Goal: Task Accomplishment & Management: Complete application form

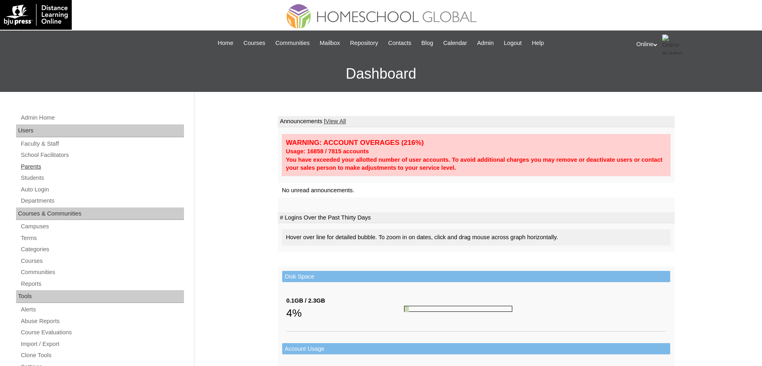
click at [36, 166] on link "Parents" at bounding box center [102, 167] width 164 height 10
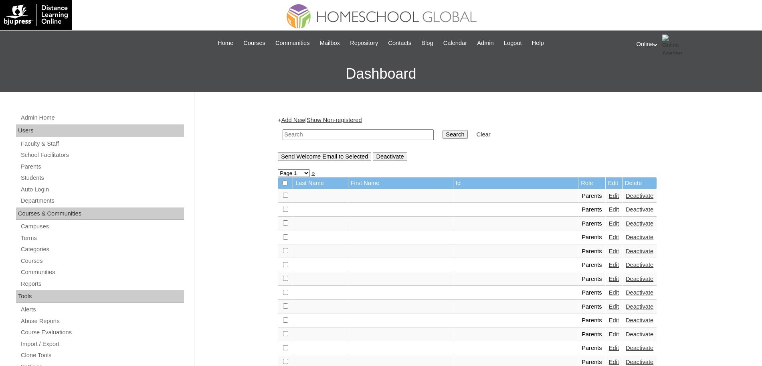
click at [299, 118] on link "Add New" at bounding box center [294, 120] width 24 height 6
click at [303, 133] on input "text" at bounding box center [358, 134] width 151 height 11
type input "placeros"
click at [443, 134] on input "Search" at bounding box center [455, 134] width 25 height 9
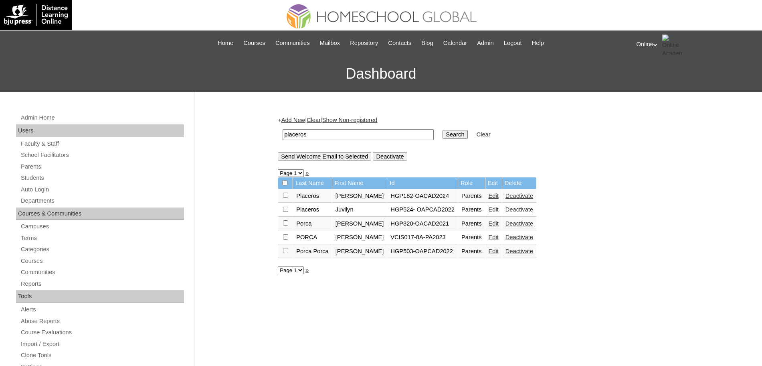
click at [489, 196] on link "Edit" at bounding box center [494, 196] width 10 height 6
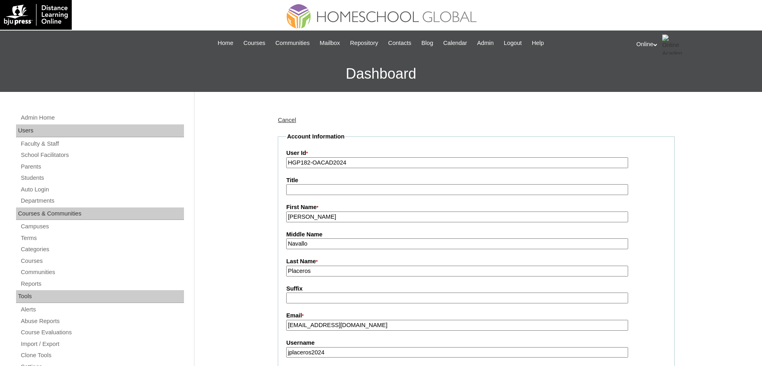
click at [403, 216] on input "Jane" at bounding box center [457, 216] width 342 height 11
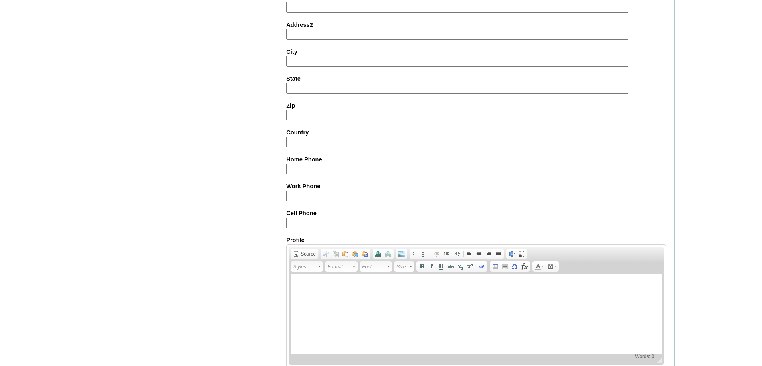
scroll to position [688, 0]
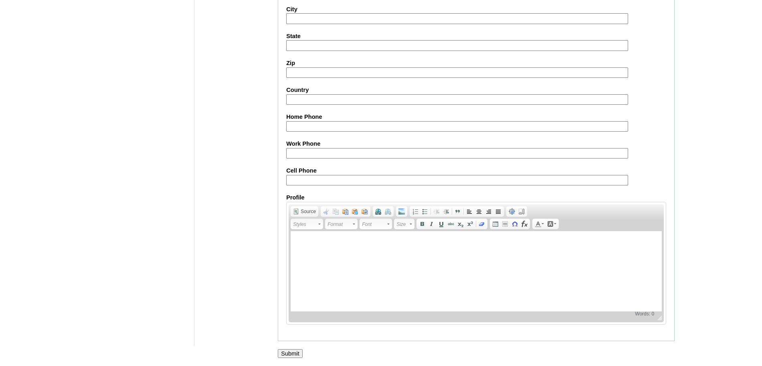
type input "Jane (old account)"
click at [294, 355] on input "Submit" at bounding box center [290, 353] width 25 height 9
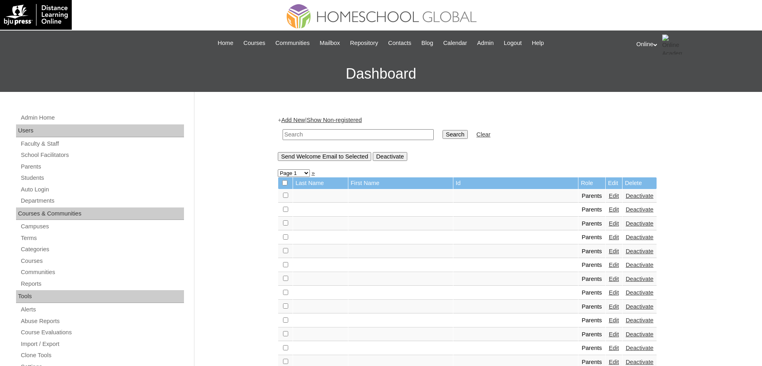
click at [300, 122] on link "Add New" at bounding box center [294, 120] width 24 height 6
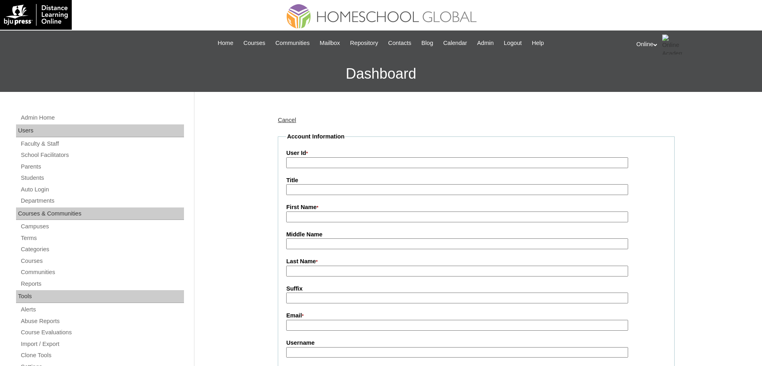
click at [312, 165] on input "User Id *" at bounding box center [457, 162] width 342 height 11
paste input "[PERSON_NAME] [EMAIL_ADDRESS][DOMAIN_NAME] HGP0228-OACAD2025 jplaceros2025 tRdwA"
click at [340, 162] on input "[PERSON_NAME] [EMAIL_ADDRESS][DOMAIN_NAME] HGP0228-OACAD2025 jplaceros2025 tRdwA" at bounding box center [457, 162] width 342 height 11
type input "Jane Placeros"
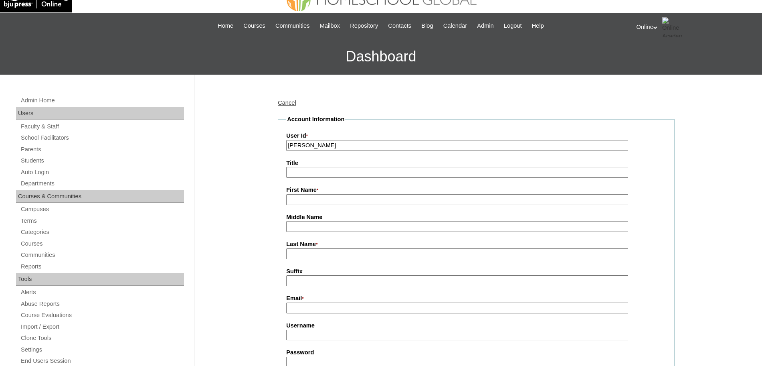
scroll to position [20, 0]
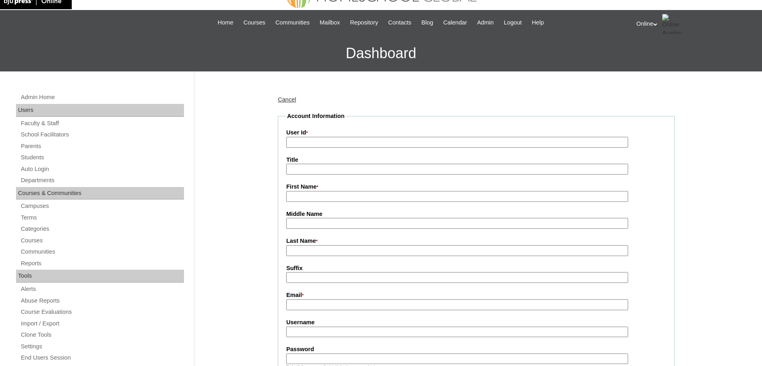
click at [325, 197] on input "First Name *" at bounding box center [457, 196] width 342 height 11
paste input "Jane Placeros nurseviiijane@gmail.com HGP0228-OACAD2025 jplaceros2025 tRdwA"
click at [329, 197] on input "Jane Placeros nurseviiijane@gmail.com HGP0228-OACAD2025 jplaceros2025 tRdwA" at bounding box center [457, 196] width 342 height 11
click at [341, 197] on input "Jane Placeros nurseviiijane@gmail.com HGP0228-OACAD2025 jplaceros2025 tRdwA" at bounding box center [457, 196] width 342 height 11
type input "Jane Placeros"
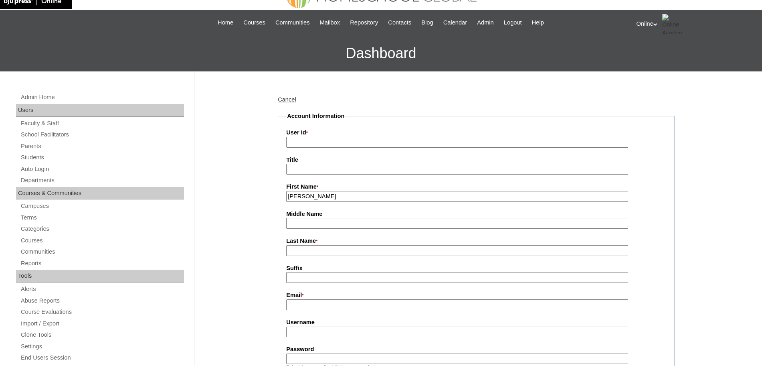
click at [310, 143] on input "User Id *" at bounding box center [457, 142] width 342 height 11
paste input "nurseviiijane@gmail.com HGP0228-OACAD2025 jplaceros2025 tRdwA"
click at [367, 141] on input "nurseviiijane@gmail.com HGP0228-OACAD2025 jplaceros2025 tRdwA" at bounding box center [457, 142] width 342 height 11
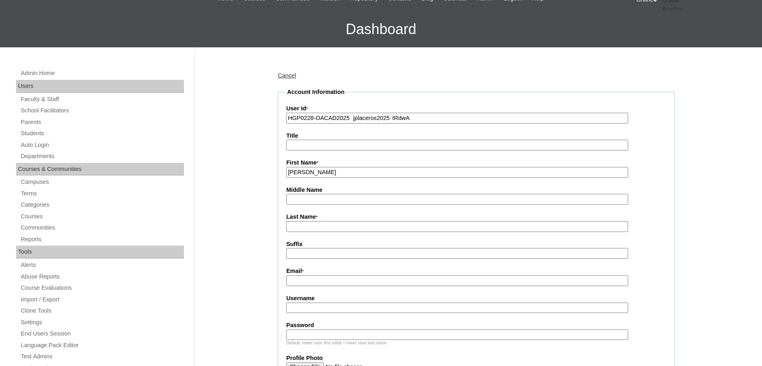
scroll to position [48, 0]
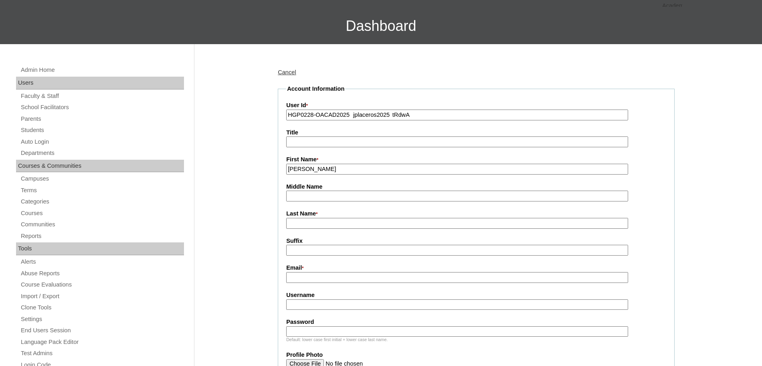
type input "HGP0228-OACAD2025 jplaceros2025 tRdwA"
click at [333, 279] on input "Email *" at bounding box center [457, 277] width 342 height 11
paste input "[EMAIL_ADDRESS][DOMAIN_NAME]"
type input "[EMAIL_ADDRESS][DOMAIN_NAME]"
click at [353, 114] on input "HGP0228-OACAD2025 jplaceros2025 tRdwA" at bounding box center [457, 114] width 342 height 11
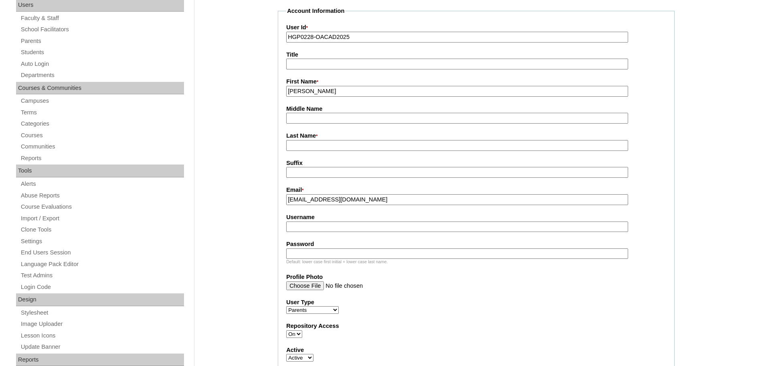
scroll to position [126, 0]
type input "HGP0228-OACAD2025"
click at [314, 231] on input "Username" at bounding box center [457, 226] width 342 height 11
paste input "jplaceros2025 tRdwA"
click at [341, 230] on input "jplaceros2025 tRdwA" at bounding box center [457, 226] width 342 height 11
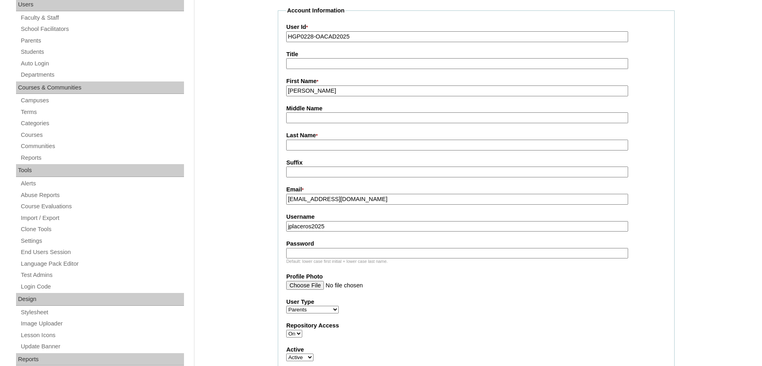
type input "jplaceros2025"
click at [317, 259] on div "Default: lower case first initial + lower case last name." at bounding box center [476, 261] width 380 height 6
click at [310, 256] on input "Password" at bounding box center [457, 253] width 342 height 11
paste input "tRdwA"
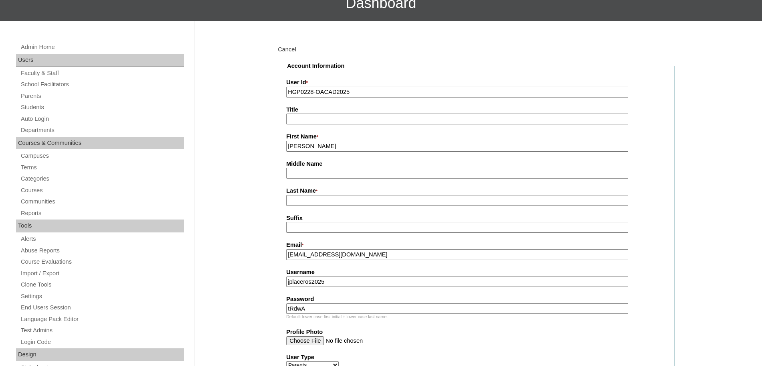
scroll to position [66, 0]
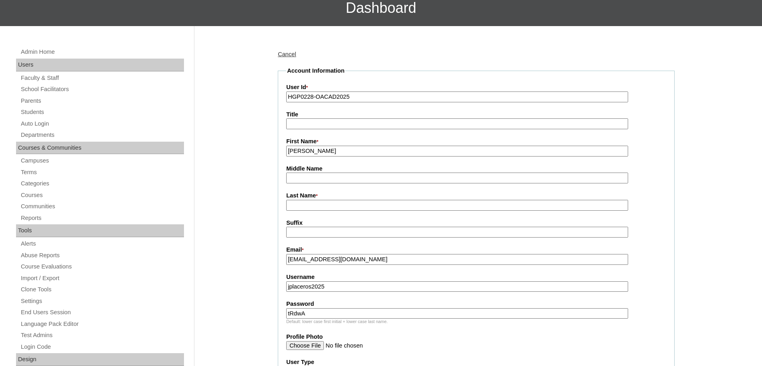
type input "tRdwA"
click at [314, 99] on input "HGP0228-OACAD2025" at bounding box center [457, 96] width 342 height 11
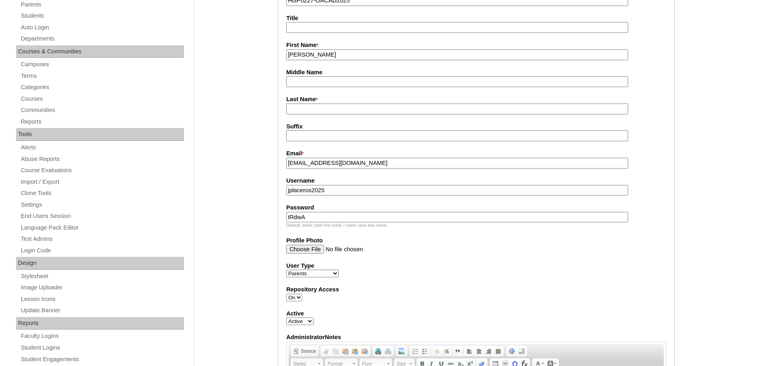
scroll to position [158, 0]
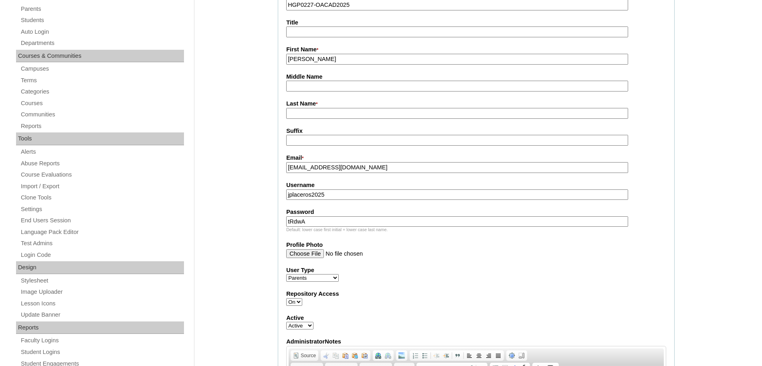
type input "HGP0227-OACAD2025"
click at [342, 61] on input "Jane Placeros" at bounding box center [457, 59] width 342 height 11
type input "Jane"
click at [314, 115] on input "Last Name *" at bounding box center [457, 113] width 342 height 11
paste input "Placeros"
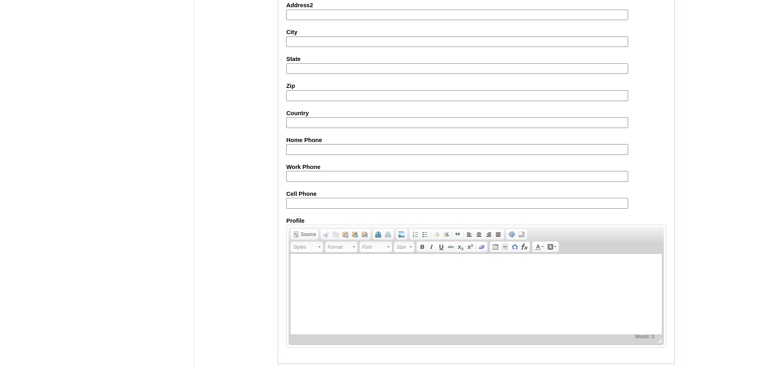
scroll to position [718, 0]
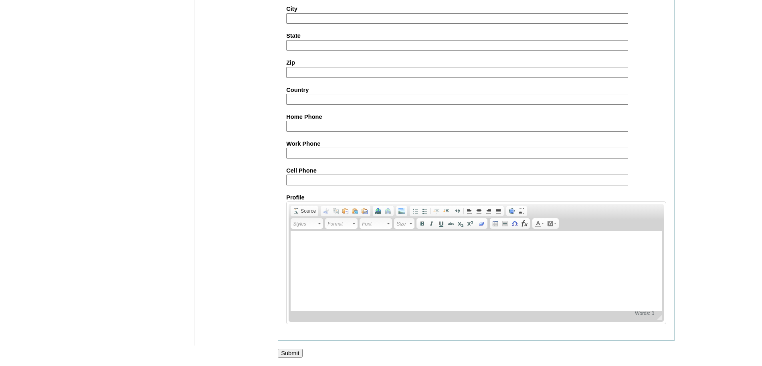
type input "Placeros"
click at [291, 351] on input "Submit" at bounding box center [290, 353] width 25 height 9
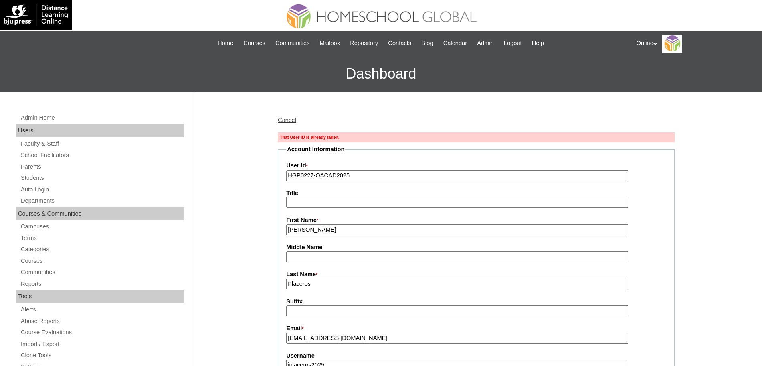
click at [313, 175] on input "HGP0227-OACAD2025" at bounding box center [457, 175] width 342 height 11
click at [494, 41] on span "Admin" at bounding box center [485, 43] width 17 height 9
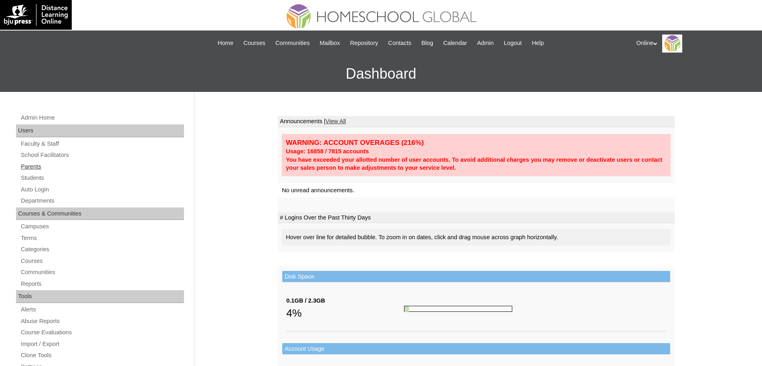
click at [41, 166] on link "Parents" at bounding box center [102, 167] width 164 height 10
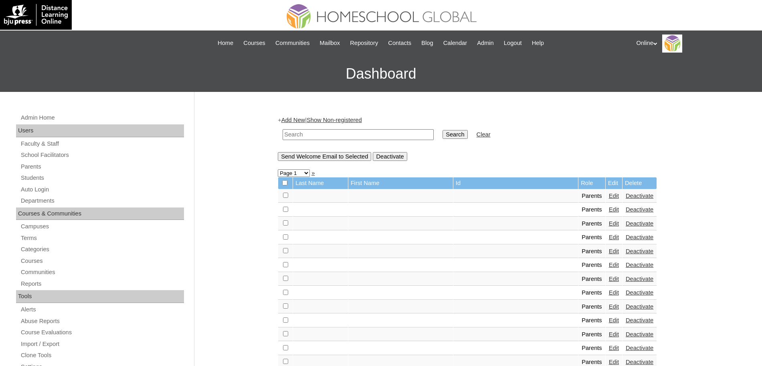
click at [358, 137] on input "text" at bounding box center [358, 134] width 151 height 11
click at [623, 183] on td "Delete" at bounding box center [640, 183] width 34 height 12
click at [566, 153] on div "Send Welcome Email to Selected Deactivate" at bounding box center [476, 156] width 397 height 9
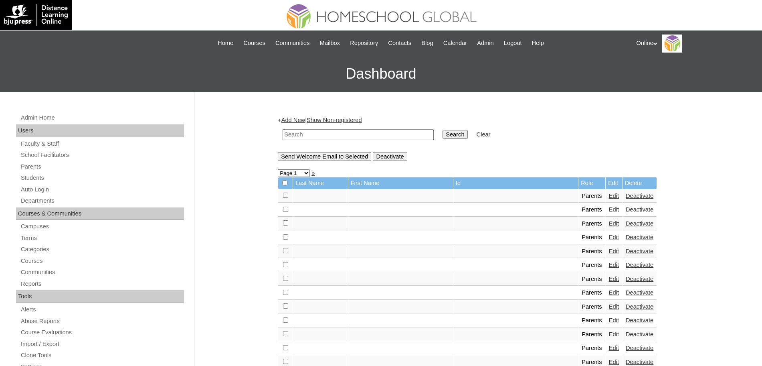
click at [403, 154] on input "Deactivate" at bounding box center [390, 156] width 34 height 9
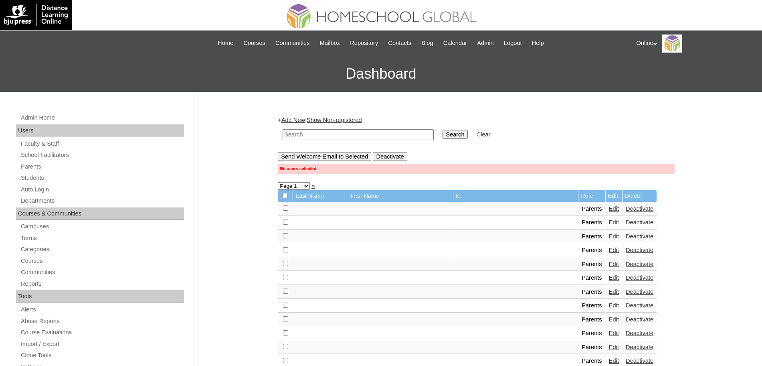
click at [365, 209] on td at bounding box center [401, 209] width 105 height 14
click at [394, 157] on input "Deactivate" at bounding box center [390, 156] width 34 height 9
click at [287, 207] on input "checkbox" at bounding box center [285, 207] width 5 height 5
checkbox input "true"
click at [330, 135] on input "text" at bounding box center [358, 134] width 151 height 11
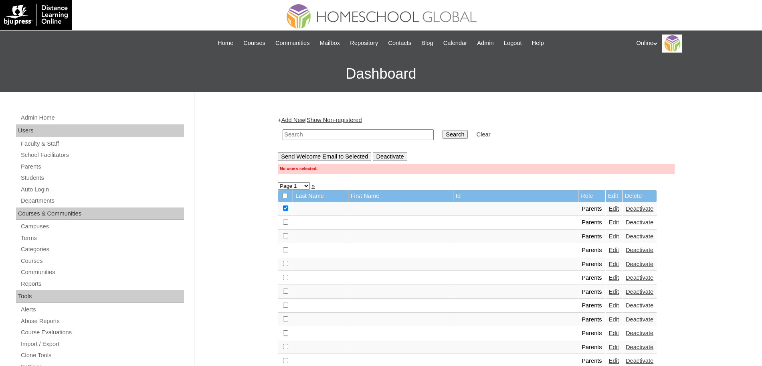
click at [320, 211] on td at bounding box center [320, 209] width 55 height 14
click at [314, 136] on input "text" at bounding box center [358, 134] width 151 height 11
paste input "HGP0227-OACAD2025"
type input "HGP0227-OACAD2025"
click at [443, 132] on input "Search" at bounding box center [455, 134] width 25 height 9
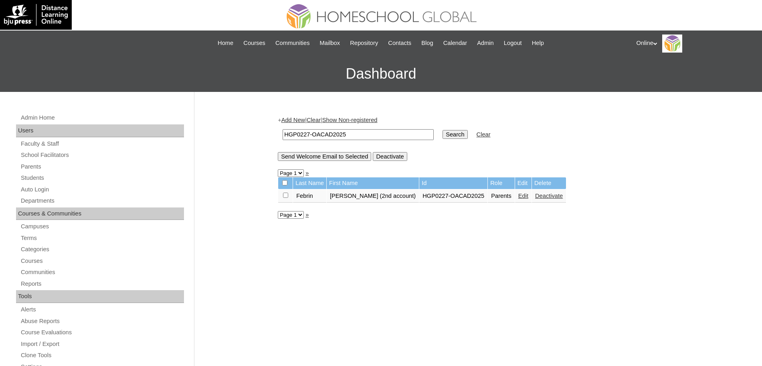
click at [286, 196] on input "checkbox" at bounding box center [285, 195] width 5 height 5
checkbox input "true"
click at [535, 196] on link "Deactivate" at bounding box center [549, 196] width 28 height 6
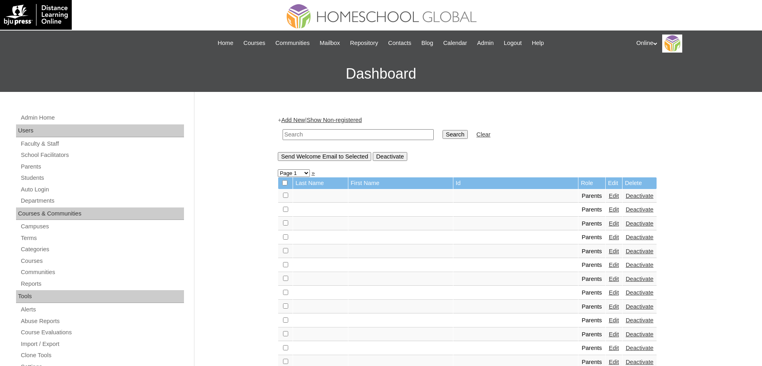
click at [303, 117] on link "Add New" at bounding box center [294, 120] width 24 height 6
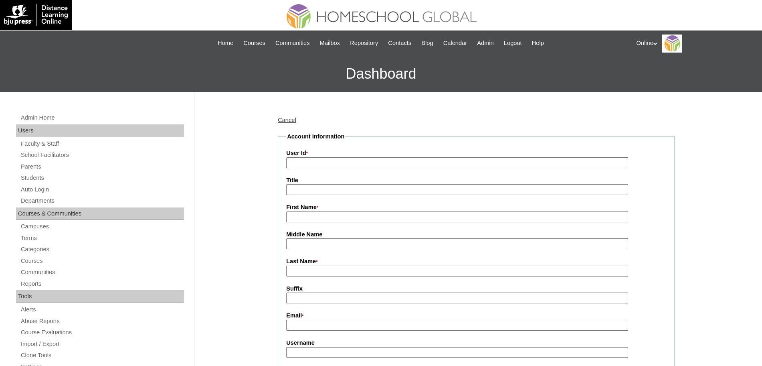
click at [317, 162] on input "User Id *" at bounding box center [457, 162] width 342 height 11
paste input "HGP0227-OACAD2025"
type input "HGP0227-OACAD2025"
click at [329, 217] on input "First Name *" at bounding box center [457, 216] width 342 height 11
paste input "Jane Placeros nurseviiijane@gmail.com jplaceros2025 tRdwA"
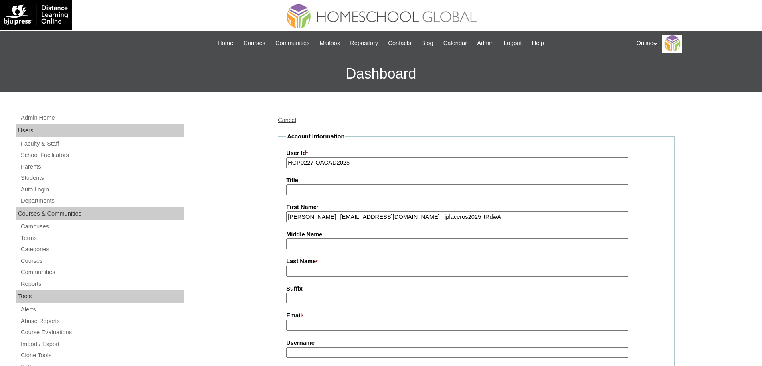
click at [341, 217] on input "Jane Placeros nurseviiijane@gmail.com jplaceros2025 tRdwA" at bounding box center [457, 216] width 342 height 11
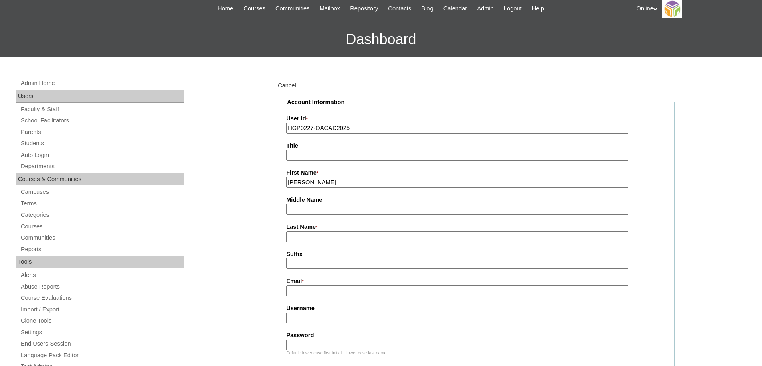
scroll to position [43, 0]
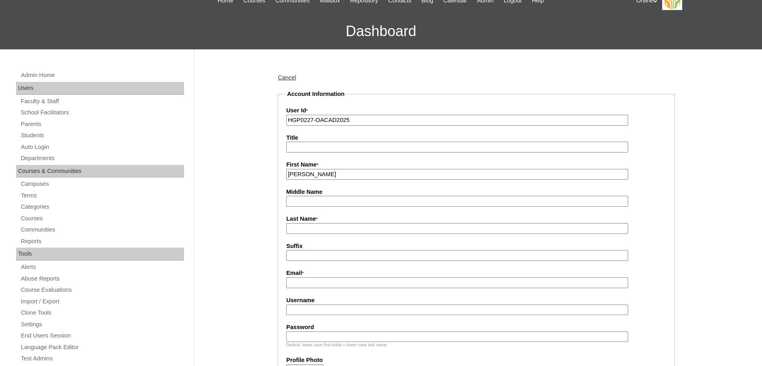
type input "Jane Placeros"
click at [298, 282] on input "Email *" at bounding box center [457, 282] width 342 height 11
paste input "nurseviiijane@gmail.com jplaceros2025 tRdwA"
click at [365, 284] on input "nurseviiijane@gmail.com jplaceros2025 tRdwA" at bounding box center [457, 282] width 342 height 11
type input "nurseviiijane@gmail.com"
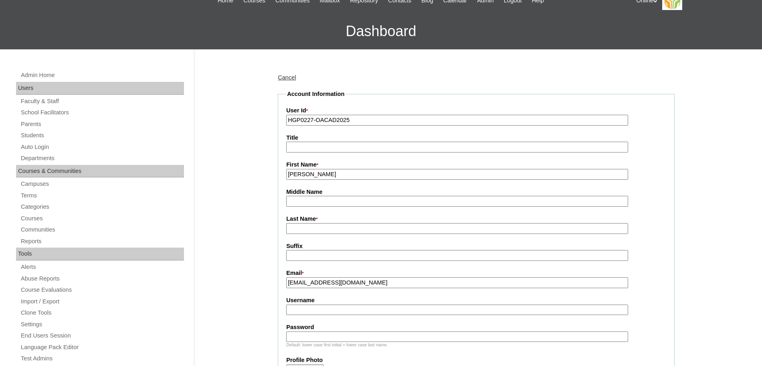
click at [320, 313] on input "Username" at bounding box center [457, 309] width 342 height 11
paste input "jplaceros2025 tRdwA"
click at [340, 313] on input "jplaceros2025 tRdwA" at bounding box center [457, 309] width 342 height 11
type input "jplaceros2025"
click at [322, 339] on input "Password" at bounding box center [457, 336] width 342 height 11
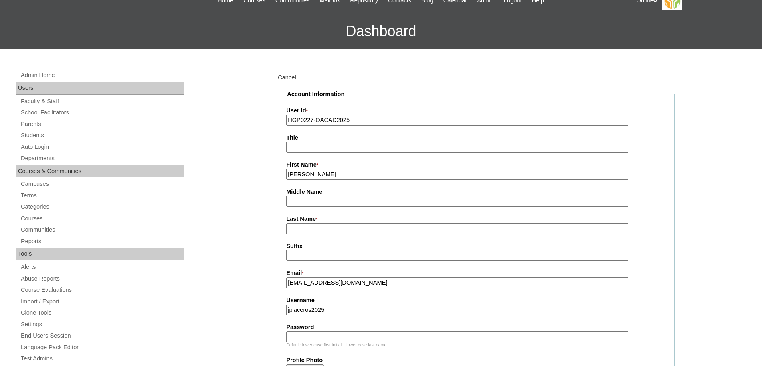
paste input "tRdwA"
type input "tRdwA"
click at [304, 175] on input "Jane Placeros" at bounding box center [457, 174] width 342 height 11
type input "Jane"
click at [294, 231] on input "Last Name *" at bounding box center [457, 228] width 342 height 11
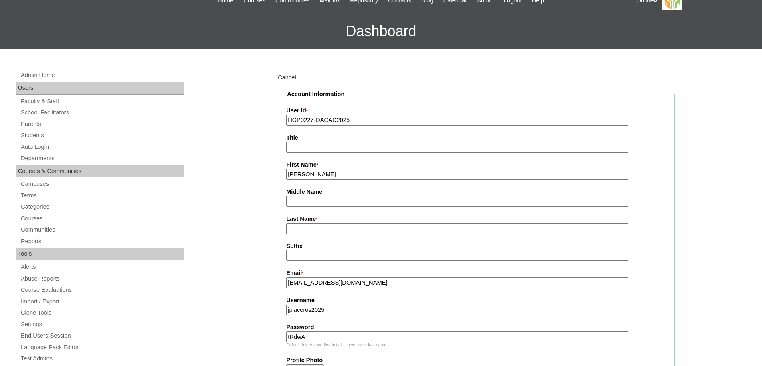
paste input "Placeros"
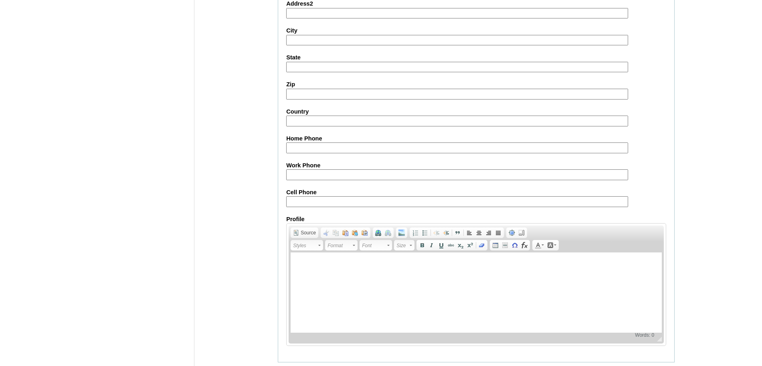
scroll to position [718, 0]
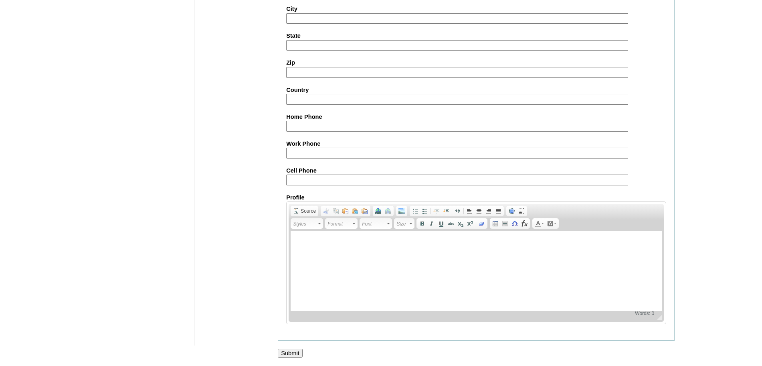
type input "Placeros"
click at [286, 356] on input "Submit" at bounding box center [290, 353] width 25 height 9
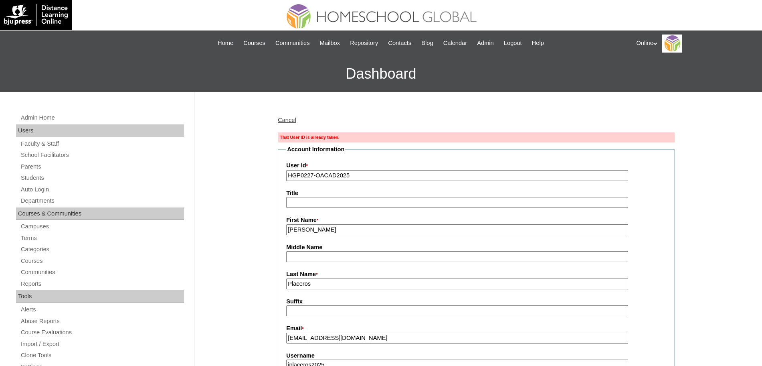
click at [311, 176] on input "HGP0227-OACAD2025" at bounding box center [457, 175] width 342 height 11
type input "HGP0228-OACAD2025"
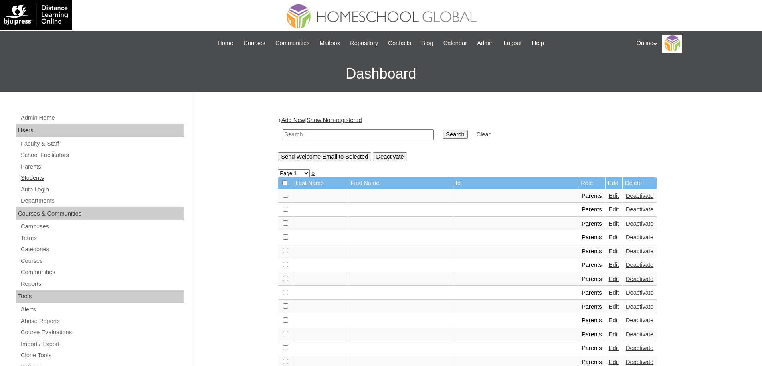
click at [33, 176] on link "Students" at bounding box center [102, 178] width 164 height 10
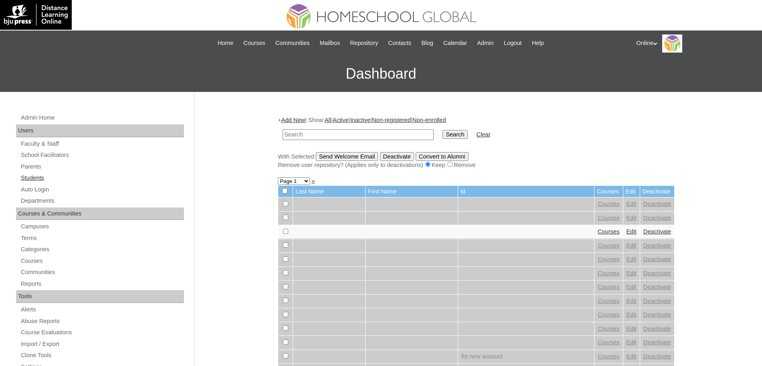
click at [32, 176] on link "Students" at bounding box center [102, 178] width 164 height 10
click at [297, 117] on link "Add New" at bounding box center [294, 120] width 24 height 6
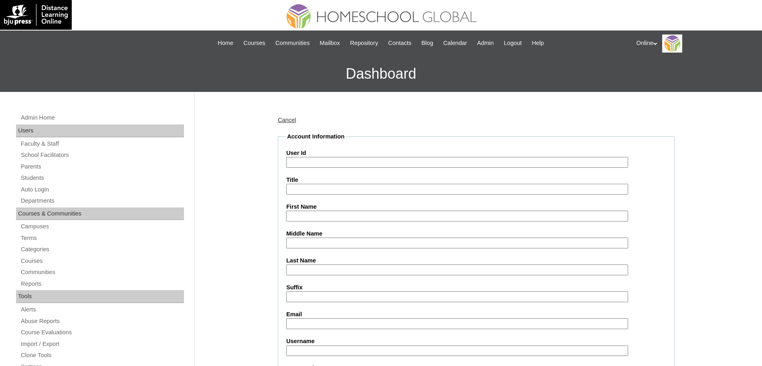
click at [313, 160] on input "User Id" at bounding box center [457, 162] width 342 height 11
paste input "GUIAB Seraphim Kye [EMAIL_ADDRESS][DOMAIN_NAME] HG277OACAD2025 seraphim.guiab20…"
type input "GUIAB Seraphim Kye [EMAIL_ADDRESS][DOMAIN_NAME] HG277OACAD2025 seraphim.guiab20…"
click at [296, 267] on input "Last Name" at bounding box center [457, 269] width 342 height 11
paste input "GUIAB Seraphim Kye [EMAIL_ADDRESS][DOMAIN_NAME] HG277OACAD2025 seraphim.guiab20…"
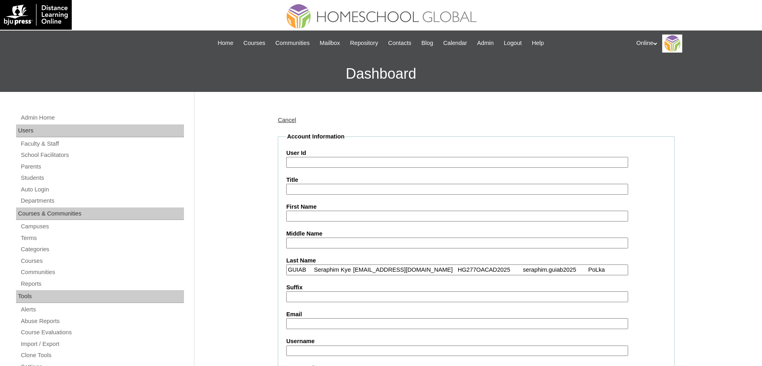
click at [316, 270] on input "GUIAB Seraphim Kye [EMAIL_ADDRESS][DOMAIN_NAME] HG277OACAD2025 seraphim.guiab20…" at bounding box center [457, 269] width 342 height 11
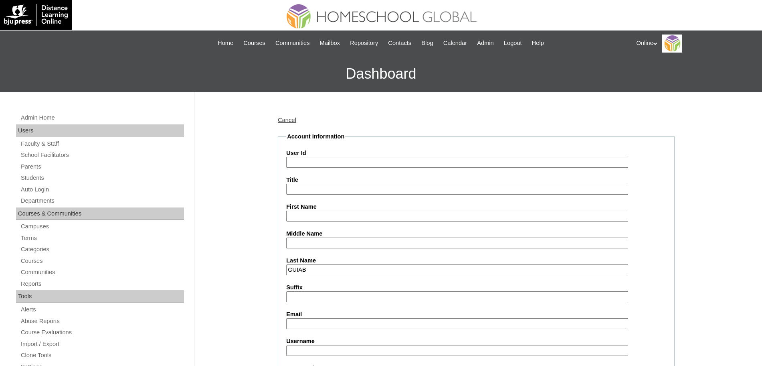
type input "GUIAB"
click at [300, 215] on input "First Name" at bounding box center [457, 216] width 342 height 11
paste input "[PERSON_NAME] [EMAIL_ADDRESS][DOMAIN_NAME] HG277OACAD2025 seraphim.guiab2025 Po…"
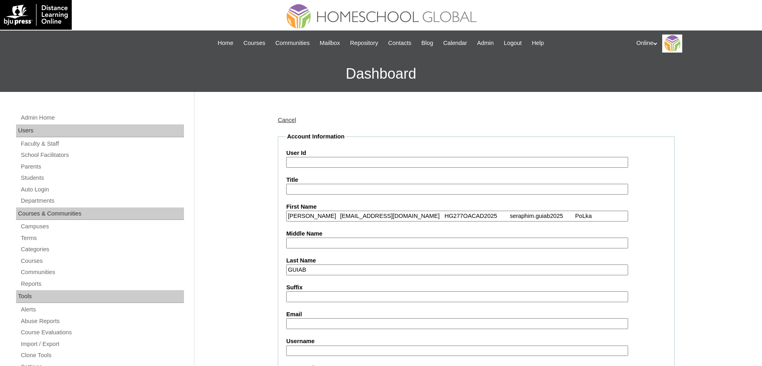
click at [341, 215] on input "[PERSON_NAME] [EMAIL_ADDRESS][DOMAIN_NAME] HG277OACAD2025 seraphim.guiab2025 Po…" at bounding box center [457, 216] width 342 height 11
type input "Seraphim Kye"
click at [304, 322] on input "Email" at bounding box center [457, 323] width 342 height 11
paste input "[EMAIL_ADDRESS][DOMAIN_NAME] HG277OACAD2025 seraphim.guiab2025 PoLka"
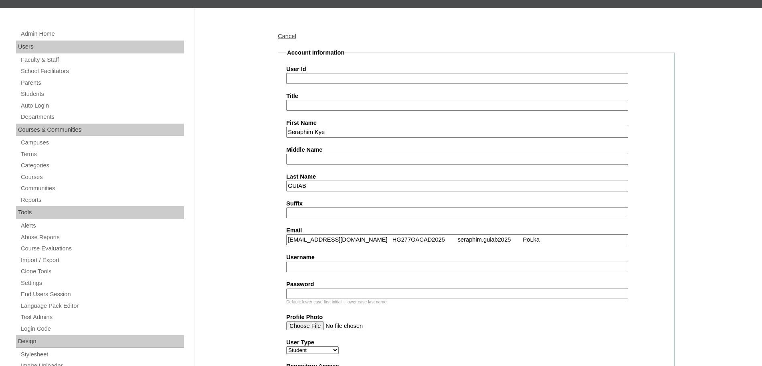
scroll to position [84, 0]
click at [367, 239] on input "[EMAIL_ADDRESS][DOMAIN_NAME] HG277OACAD2025 seraphim.guiab2025 PoLka" at bounding box center [457, 239] width 342 height 11
type input "[EMAIL_ADDRESS][DOMAIN_NAME]"
click at [347, 82] on input "User Id" at bounding box center [457, 78] width 342 height 11
paste input "HG277OACAD2025 seraphim.guiab2025 PoLka"
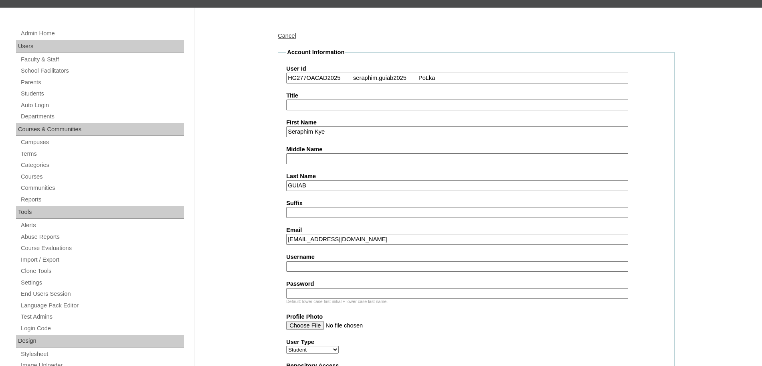
click at [353, 77] on input "HG277OACAD2025 seraphim.guiab2025 PoLka" at bounding box center [457, 78] width 342 height 11
type input "HG277OACAD2025"
click at [304, 266] on input "Username" at bounding box center [457, 266] width 342 height 11
paste input "seraphim.guiab2025 PoLka"
click at [353, 267] on input "seraphim.guiab2025 PoLka" at bounding box center [457, 266] width 342 height 11
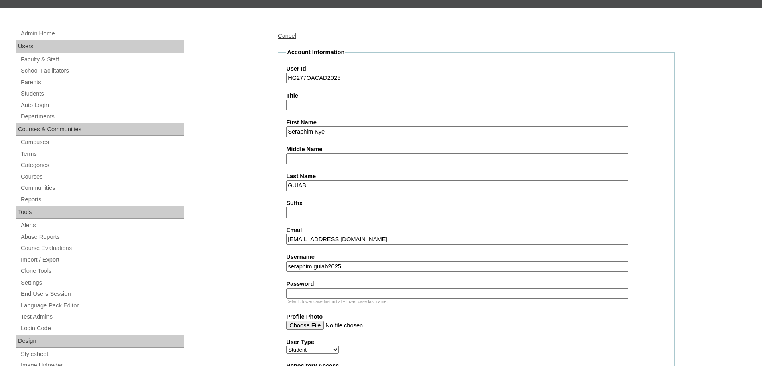
type input "seraphim.guiab2025"
click at [312, 293] on input "Password" at bounding box center [457, 293] width 342 height 11
paste input "PoLka"
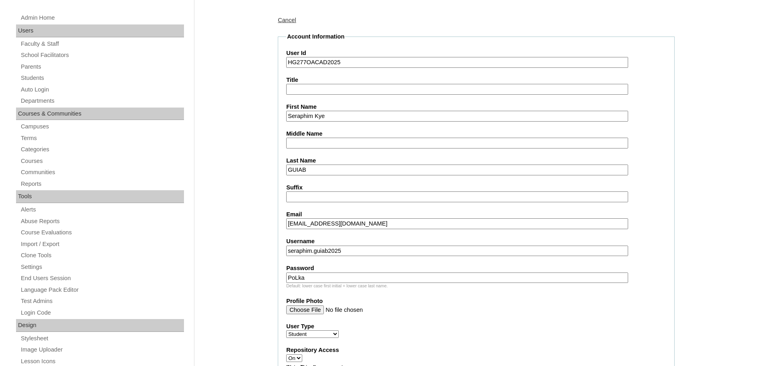
scroll to position [100, 0]
type input "PoLka"
click at [323, 173] on input "GUIAB" at bounding box center [457, 169] width 342 height 11
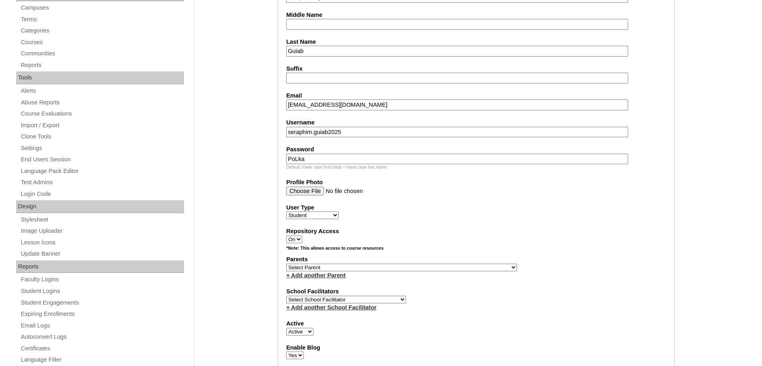
scroll to position [225, 0]
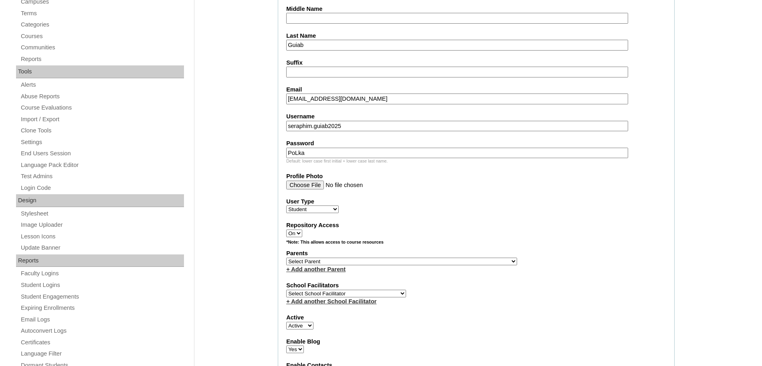
type input "Guiab"
click at [340, 262] on select "Select Parent , , , , , , , , , , , , , , , , , , , , , , , , , , , , , , , , ,…" at bounding box center [401, 261] width 231 height 8
click at [425, 259] on select "Select Parent , , , , , , , , , , , , , , , , , , , , , , , , , , , , , , , , ,…" at bounding box center [401, 261] width 231 height 8
select select "44003"
click at [286, 257] on select "Select Parent , , , , , , , , , , , , , , , , , , , , , , , , , , , , , , , , ,…" at bounding box center [401, 261] width 231 height 8
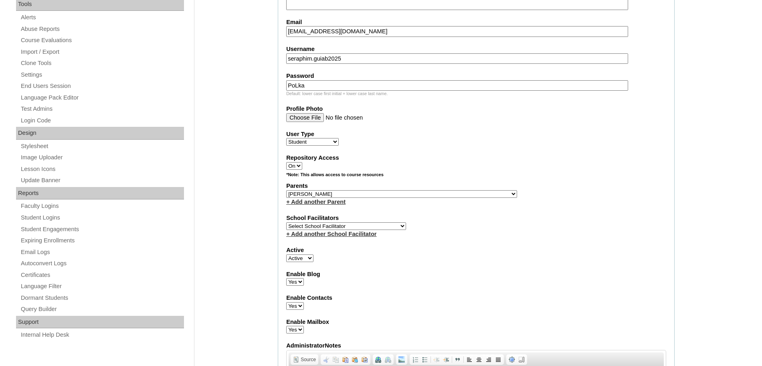
scroll to position [293, 0]
click at [359, 225] on select "Select School Facilitator [PERSON_NAME] [PERSON_NAME] Gloryfe [PERSON_NAME] [PE…" at bounding box center [346, 225] width 120 height 8
select select "43686"
click at [286, 221] on select "Select School Facilitator [PERSON_NAME] [PERSON_NAME] Gloryfe [PERSON_NAME] [PE…" at bounding box center [346, 225] width 120 height 8
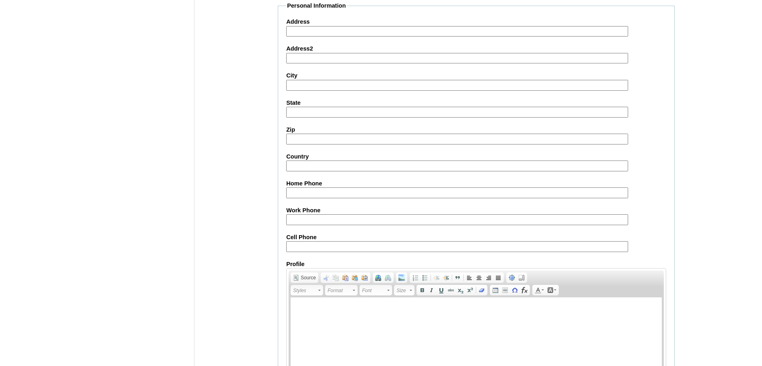
scroll to position [855, 0]
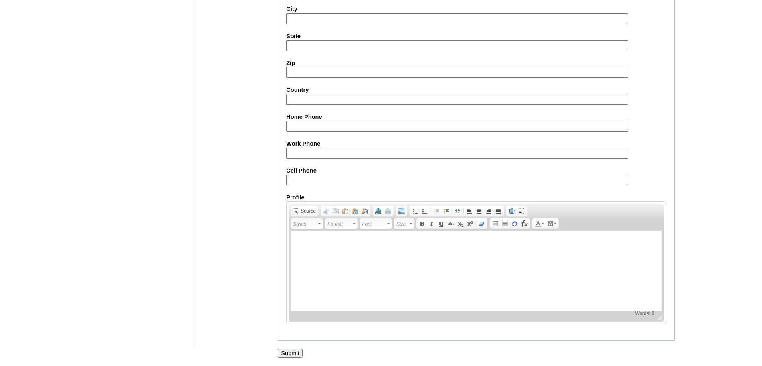
click at [294, 350] on input "Submit" at bounding box center [290, 353] width 25 height 9
